Goal: Task Accomplishment & Management: Use online tool/utility

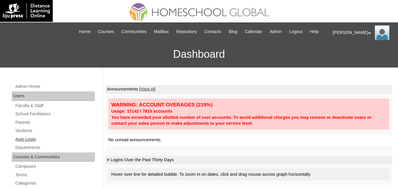
click at [22, 143] on link "Auto Login" at bounding box center [55, 138] width 80 height 7
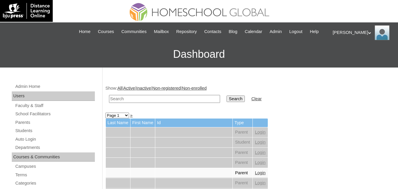
click at [138, 103] on input "text" at bounding box center [164, 99] width 111 height 8
paste input "Torralba"
type input "Torralba"
click at [226, 102] on input "Search" at bounding box center [235, 98] width 18 height 6
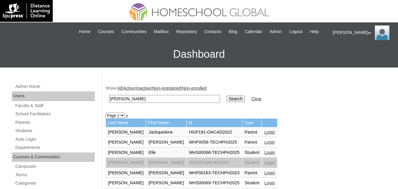
click at [264, 154] on link "Login" at bounding box center [269, 152] width 11 height 5
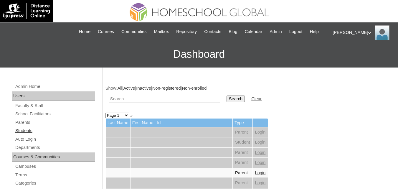
click at [18, 134] on link "Students" at bounding box center [55, 130] width 80 height 7
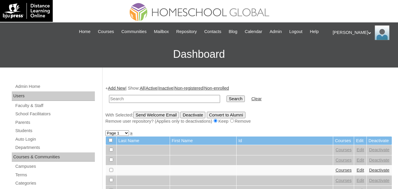
click at [143, 103] on input "text" at bounding box center [164, 99] width 111 height 8
type input "Duchess [PERSON_NAME]"
click at [226, 102] on input "Search" at bounding box center [235, 98] width 18 height 6
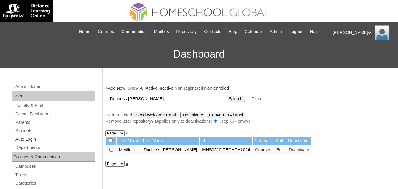
click at [29, 143] on link "Auto Login" at bounding box center [55, 138] width 80 height 7
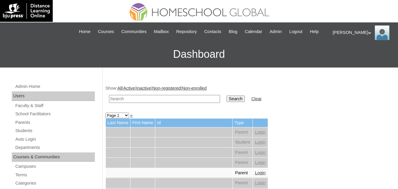
click at [147, 103] on input "text" at bounding box center [164, 99] width 111 height 8
paste input "Duchess [PERSON_NAME]"
type input "Duchess [PERSON_NAME]"
click at [226, 102] on input "Search" at bounding box center [235, 98] width 18 height 6
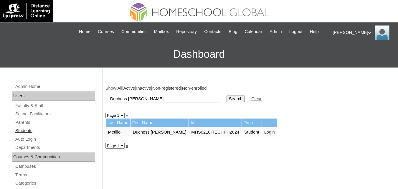
click at [16, 134] on link "Students" at bounding box center [55, 130] width 80 height 7
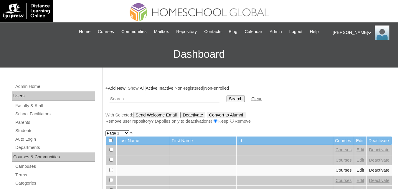
drag, startPoint x: 0, startPoint y: 0, endPoint x: 155, endPoint y: 103, distance: 186.2
click at [155, 103] on input "text" at bounding box center [164, 99] width 111 height 8
type input "Duchess [PERSON_NAME]"
click at [226, 102] on input "Search" at bounding box center [235, 98] width 18 height 6
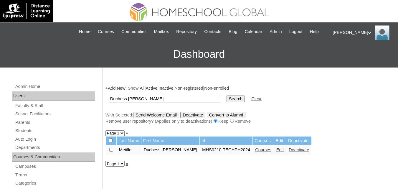
click at [255, 152] on link "Courses" at bounding box center [263, 149] width 16 height 5
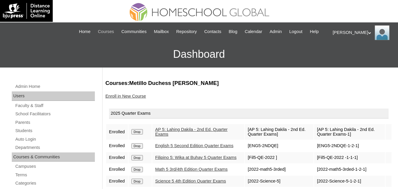
click at [107, 30] on span "Courses" at bounding box center [106, 31] width 16 height 7
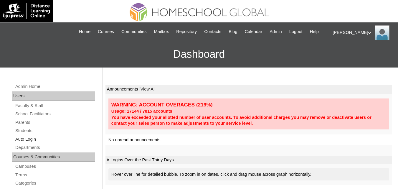
click at [21, 143] on link "Auto Login" at bounding box center [55, 138] width 80 height 7
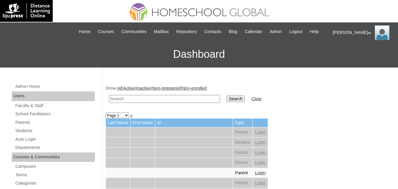
click at [154, 103] on input "text" at bounding box center [164, 99] width 111 height 8
paste input "Duchess Casseia"
type input "Duchess [PERSON_NAME]"
click at [226, 102] on input "Search" at bounding box center [235, 98] width 18 height 6
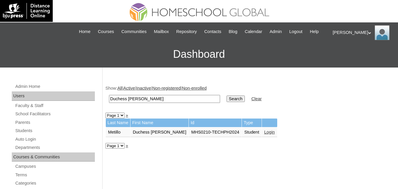
click at [264, 134] on link "Login" at bounding box center [269, 131] width 11 height 5
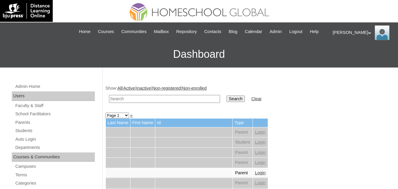
click at [139, 103] on input "text" at bounding box center [164, 99] width 111 height 8
paste input "[PERSON_NAME] Rhyter"
type input "Zachary Cale Rhyter"
click at [223, 102] on td "Search" at bounding box center [235, 99] width 24 height 14
click at [226, 102] on input "Search" at bounding box center [235, 98] width 18 height 6
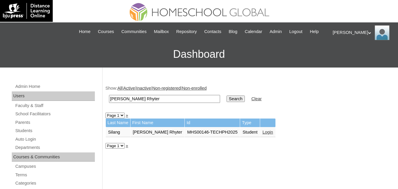
click at [263, 134] on link "Login" at bounding box center [267, 131] width 11 height 5
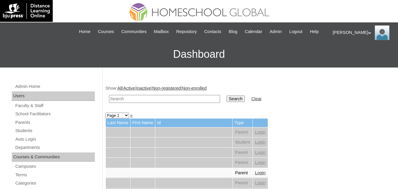
click at [152, 103] on input "text" at bounding box center [164, 99] width 111 height 8
paste input "Carly Nathania"
type input "[PERSON_NAME]"
click at [226, 102] on input "Search" at bounding box center [235, 98] width 18 height 6
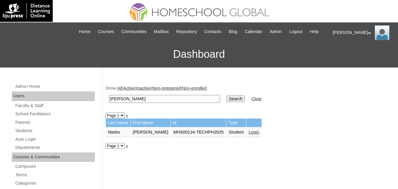
click at [248, 134] on link "Login" at bounding box center [253, 131] width 11 height 5
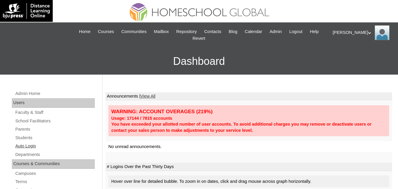
click at [22, 145] on link "Auto Login" at bounding box center [55, 145] width 80 height 7
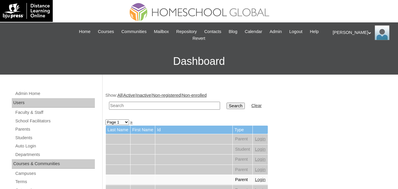
click at [131, 104] on input "text" at bounding box center [164, 106] width 111 height 8
paste input "[PERSON_NAME]"
type input "[PERSON_NAME]"
click at [226, 105] on input "Search" at bounding box center [235, 105] width 18 height 6
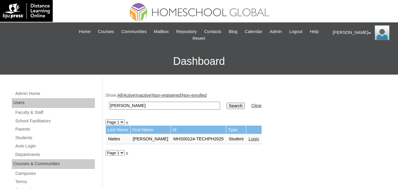
click at [253, 140] on link "Login" at bounding box center [253, 138] width 11 height 5
